Goal: Navigation & Orientation: Find specific page/section

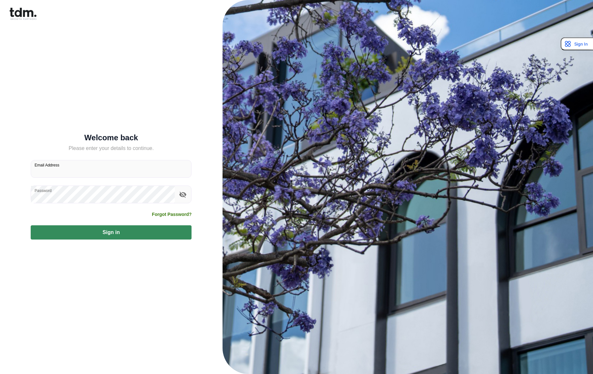
type input "**********"
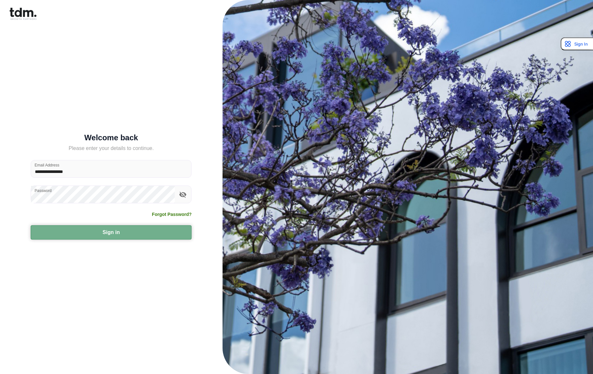
click at [133, 234] on button "Sign in" at bounding box center [111, 232] width 161 height 14
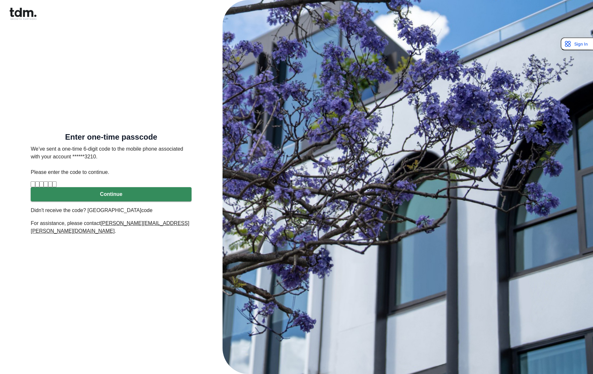
type input "*"
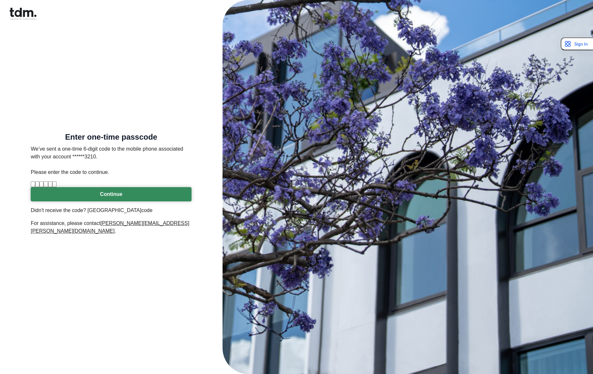
type input "*"
click at [154, 201] on button "Continue" at bounding box center [111, 194] width 161 height 14
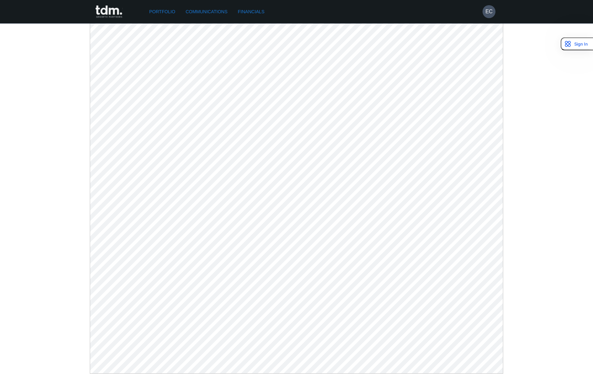
click at [10, 196] on div "Portfolio Communications Financials EC" at bounding box center [296, 188] width 593 height 376
